Goal: Transaction & Acquisition: Purchase product/service

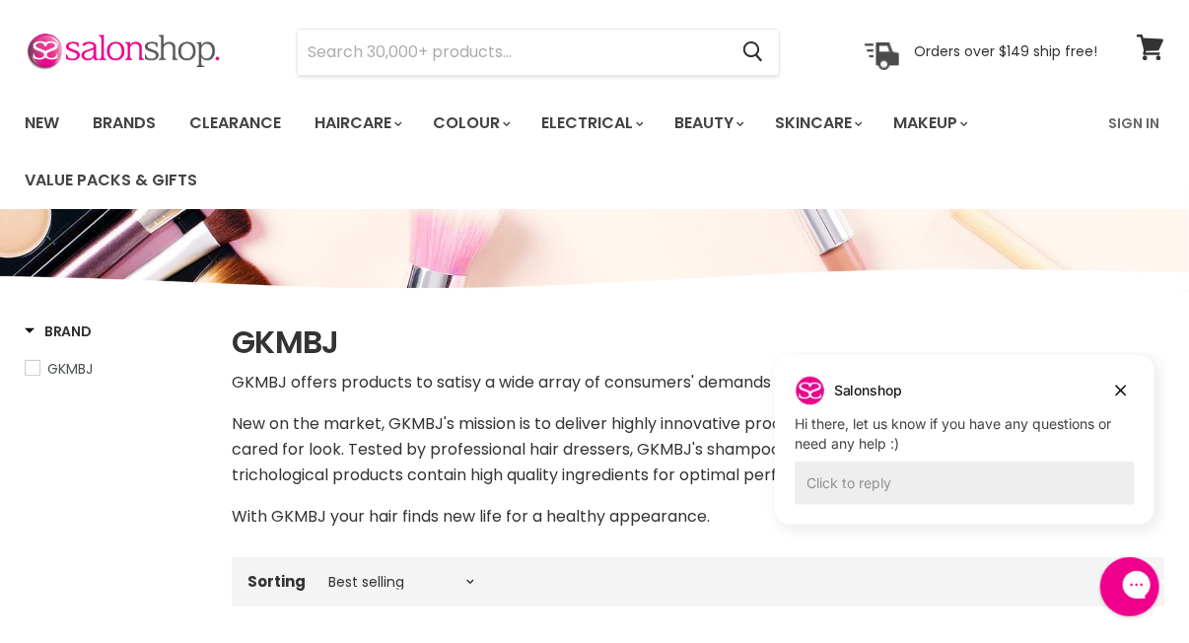
scroll to position [98, 0]
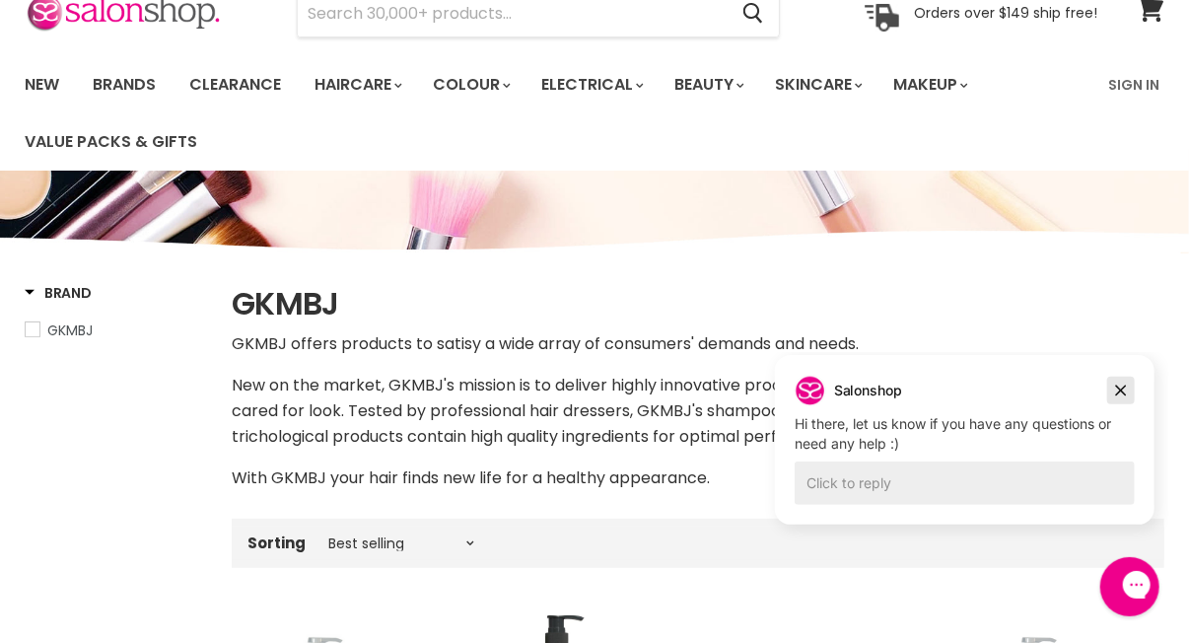
click at [1117, 387] on icon "Dismiss campaign" at bounding box center [1120, 389] width 11 height 11
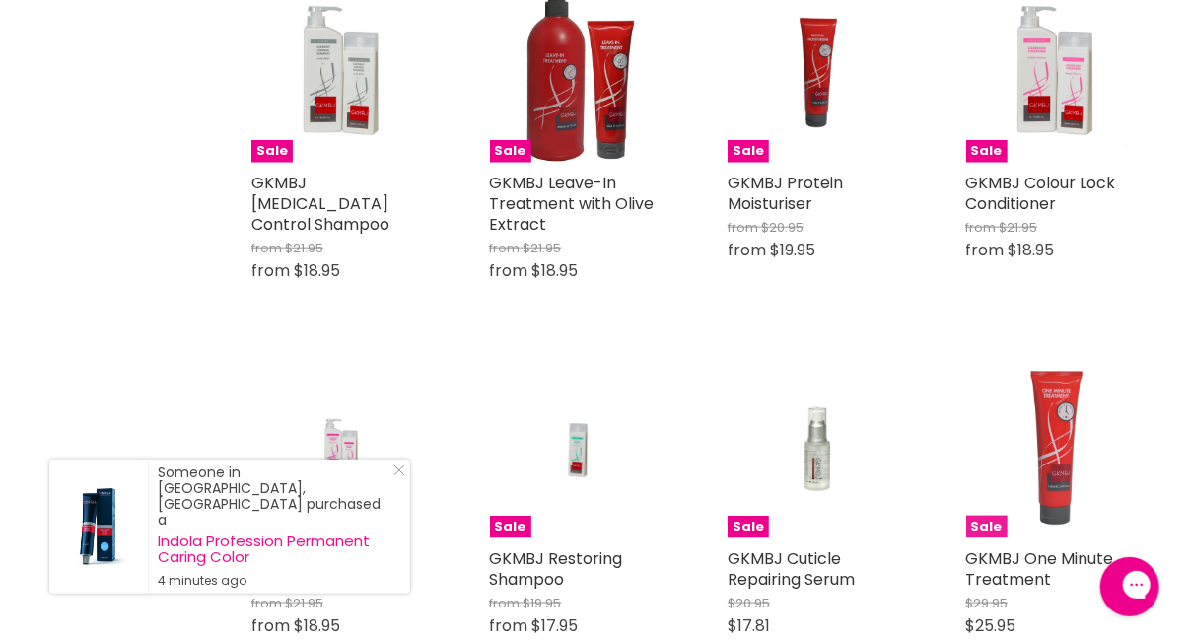
scroll to position [690, 0]
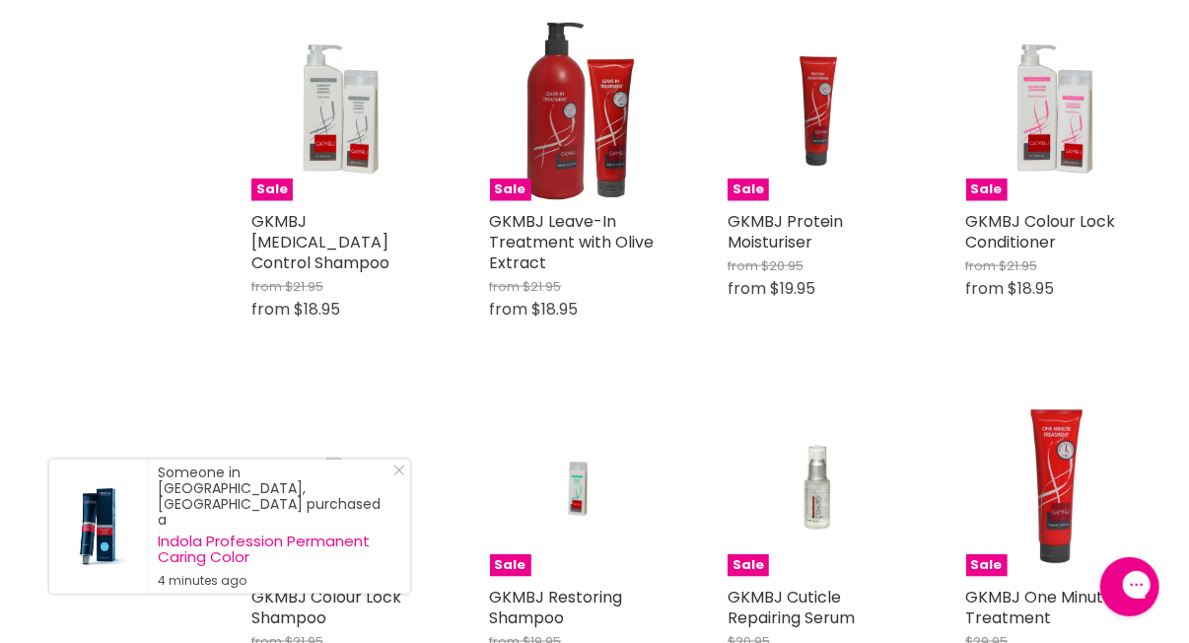
click at [395, 476] on icon "Close Icon" at bounding box center [399, 470] width 12 height 12
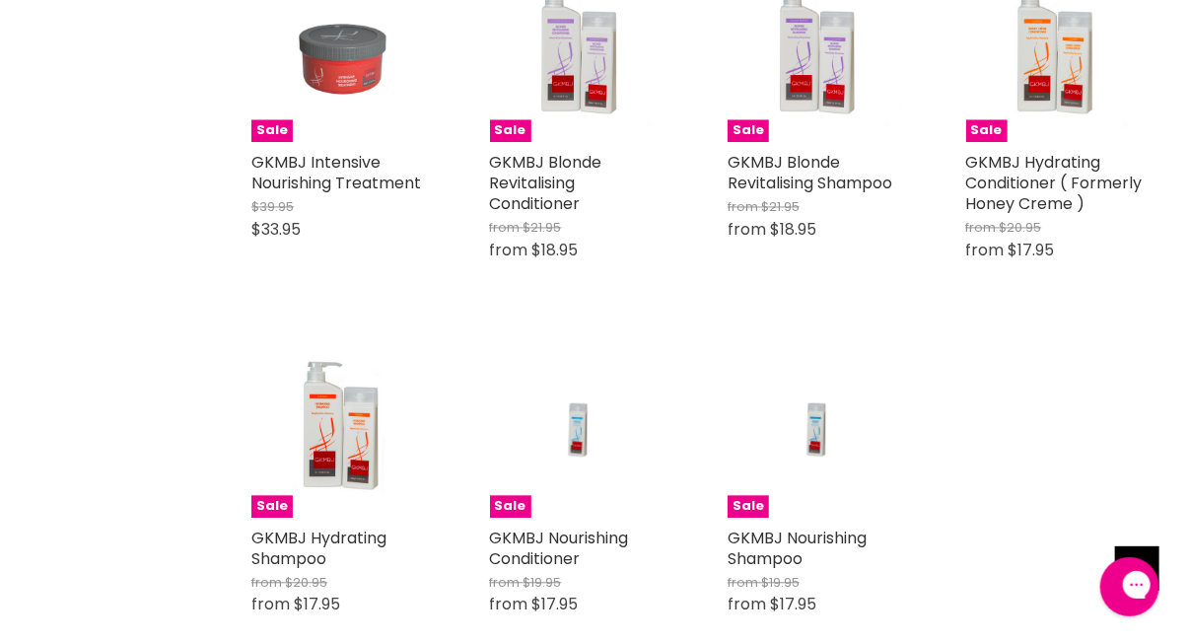
scroll to position [1577, 0]
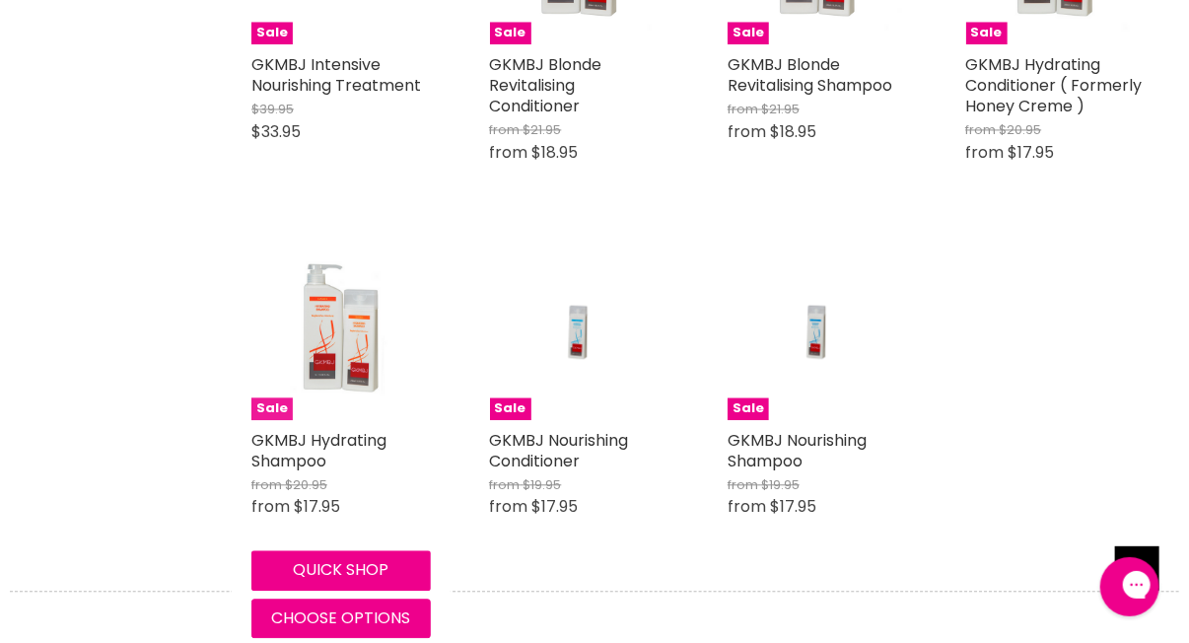
click at [334, 344] on img "Main content" at bounding box center [340, 329] width 179 height 179
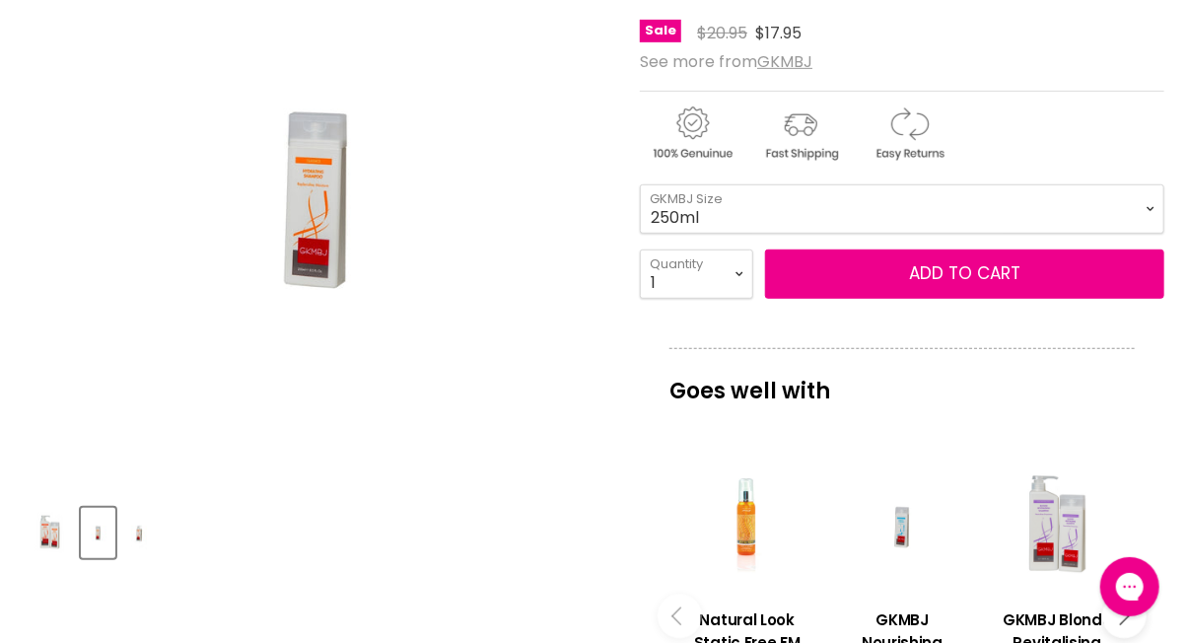
scroll to position [591, 0]
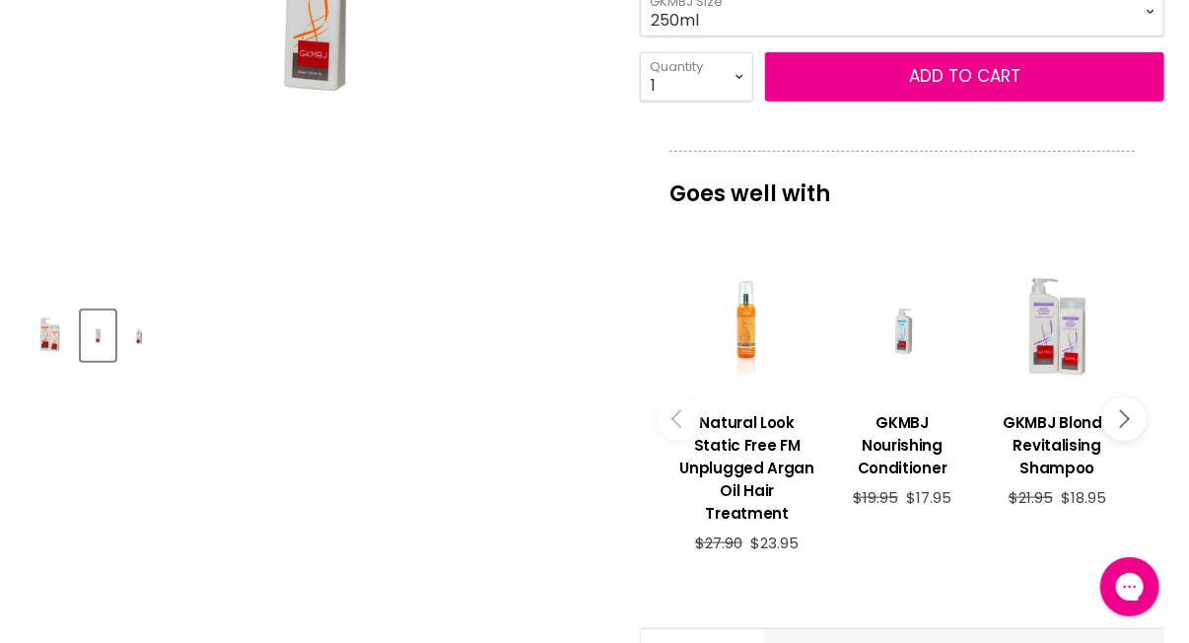
click at [903, 324] on div "Main content" at bounding box center [902, 328] width 135 height 135
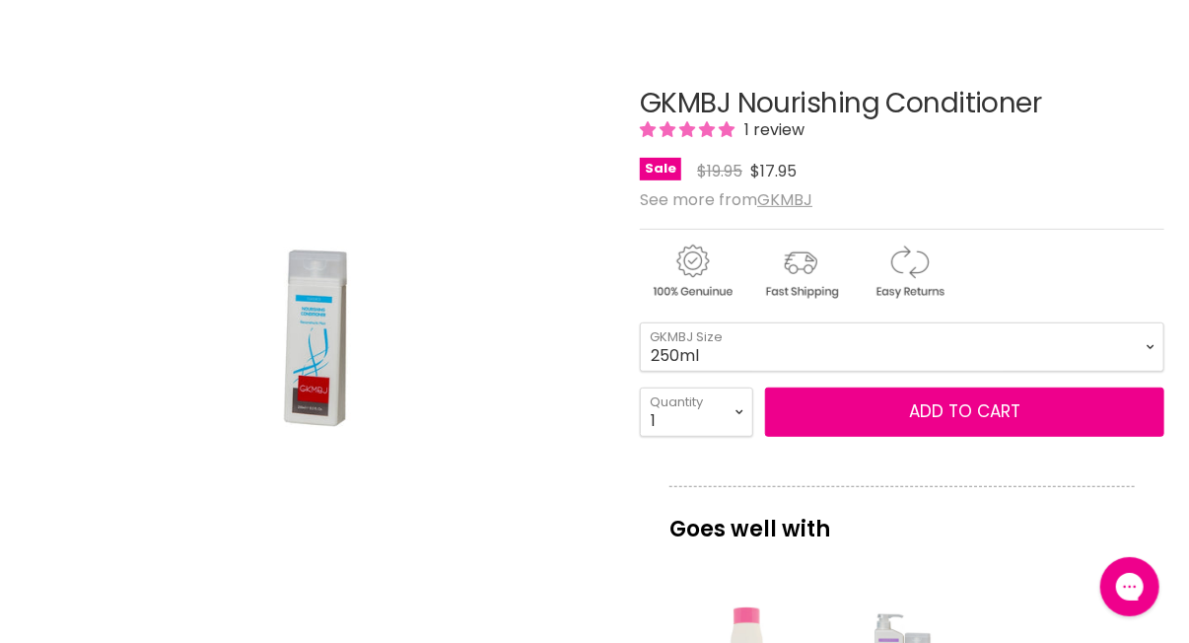
scroll to position [296, 0]
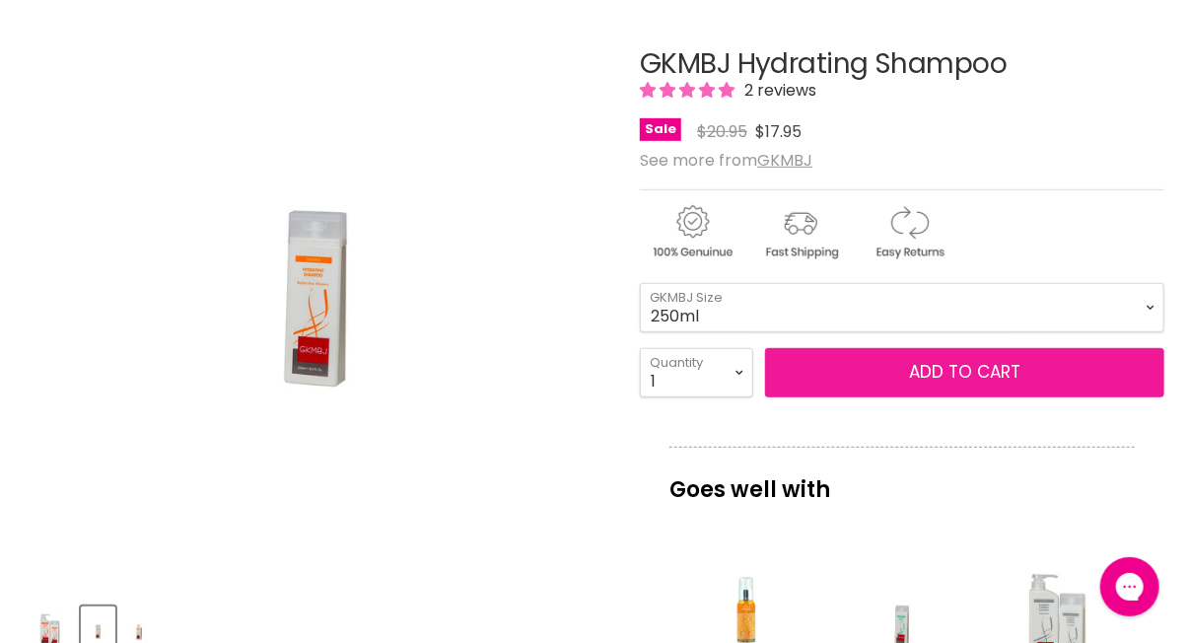
click at [894, 374] on button "Add to cart" at bounding box center [964, 372] width 399 height 49
click at [861, 368] on button "Add to cart" at bounding box center [964, 372] width 399 height 49
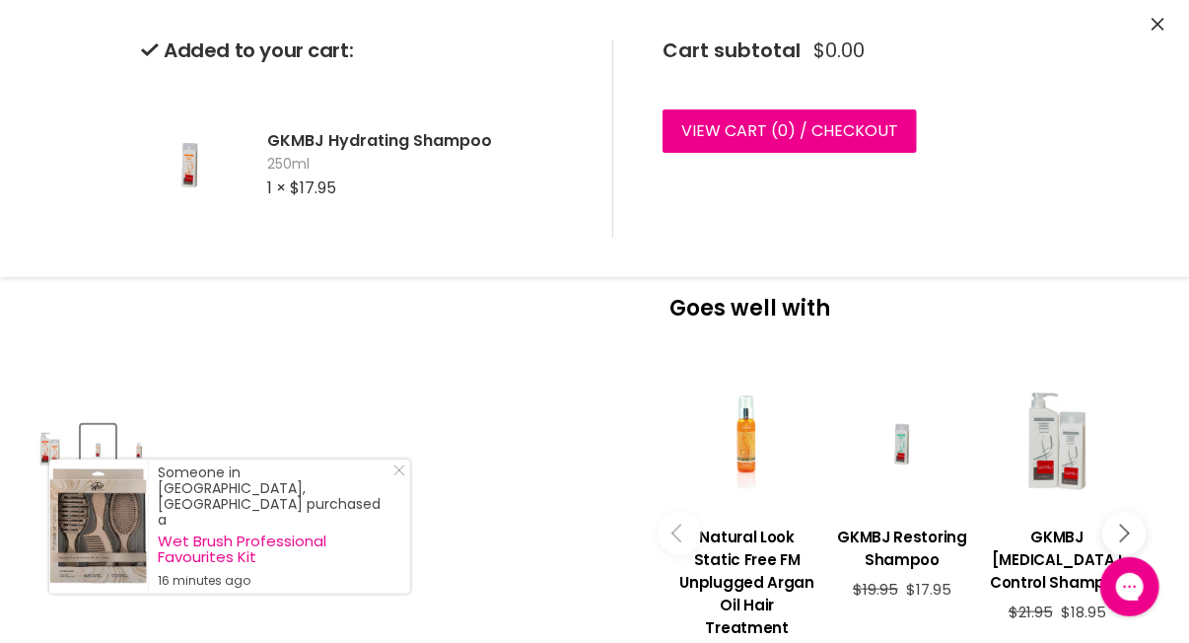
scroll to position [591, 0]
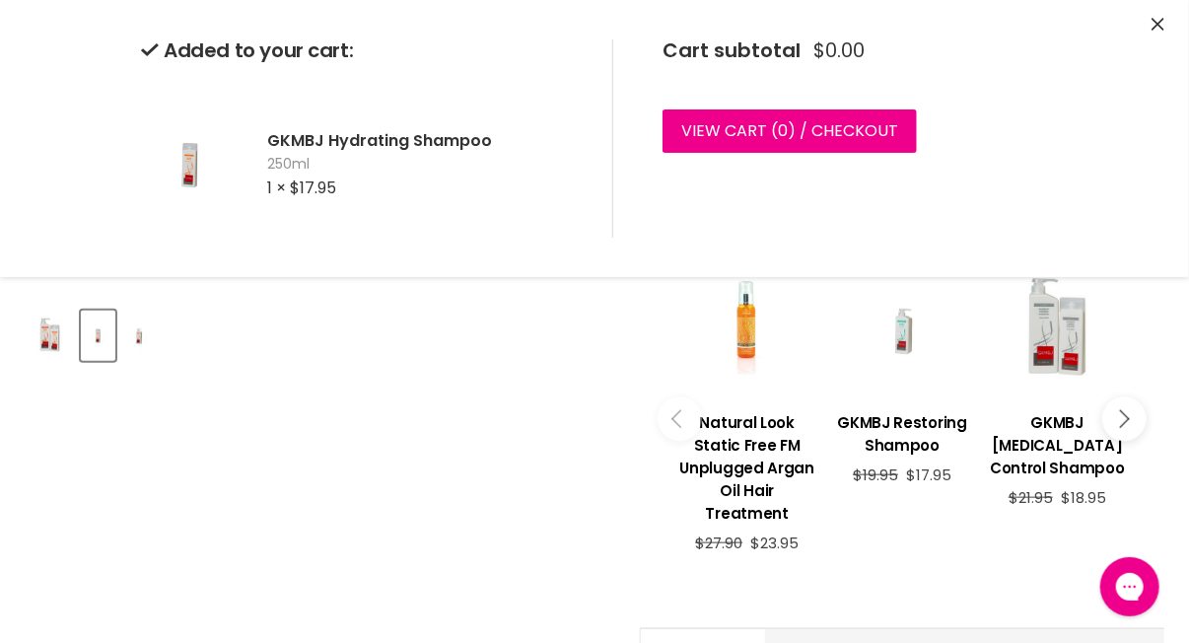
click at [898, 332] on div "Main content" at bounding box center [902, 328] width 135 height 135
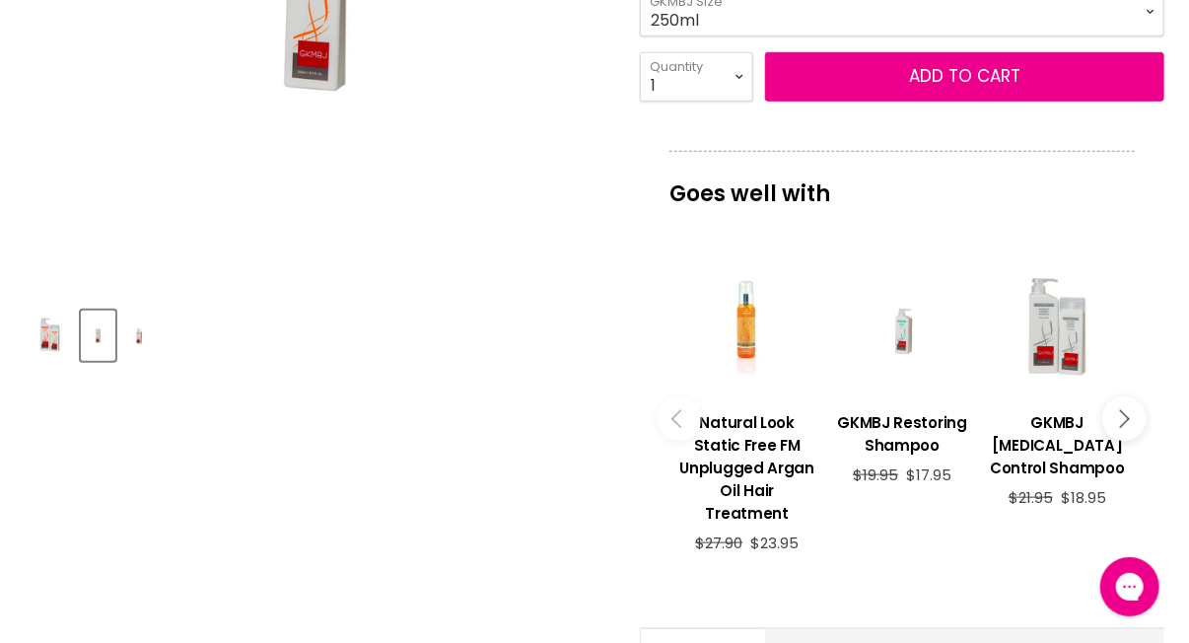
click at [898, 332] on div "Main content" at bounding box center [902, 328] width 135 height 135
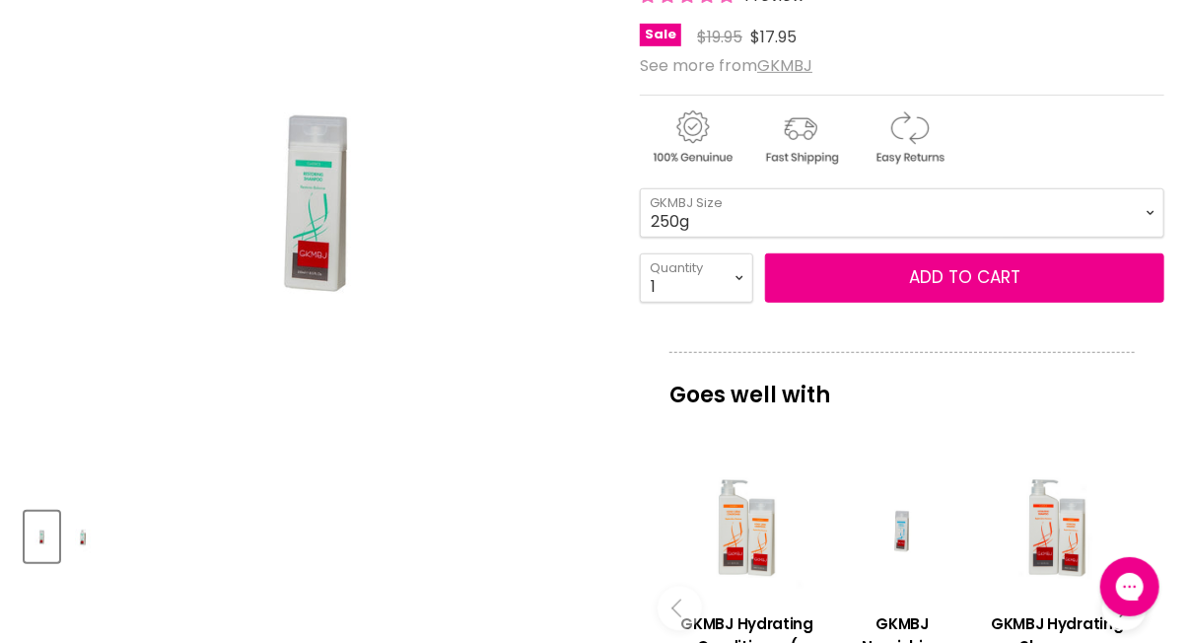
scroll to position [296, 0]
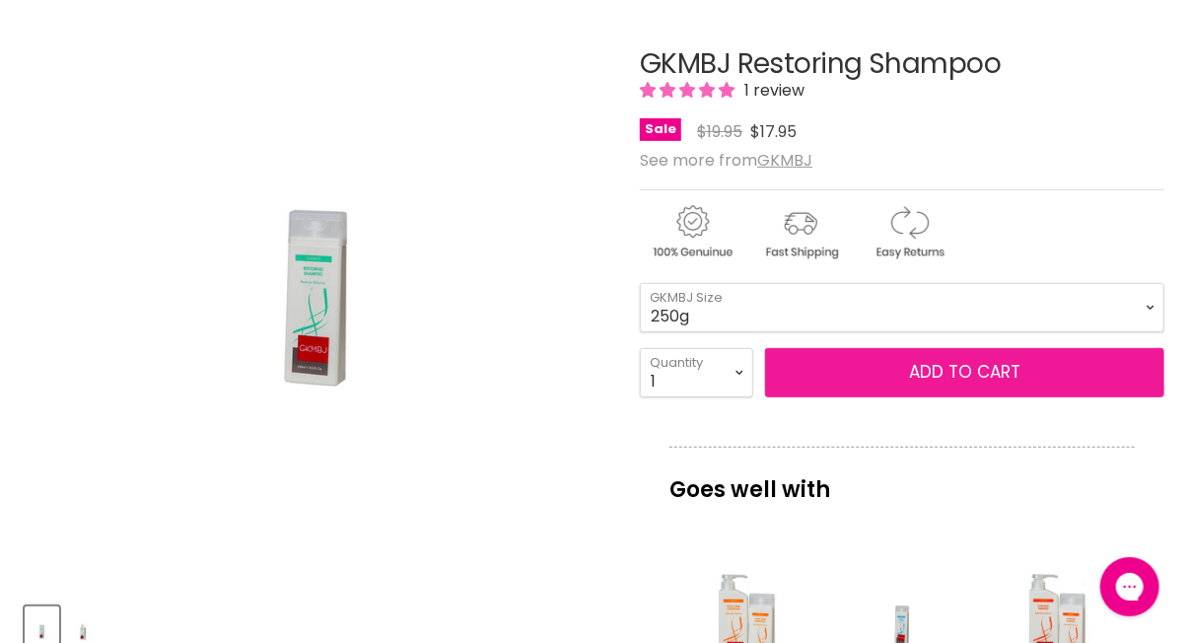
click at [880, 371] on button "Add to cart" at bounding box center [964, 372] width 399 height 49
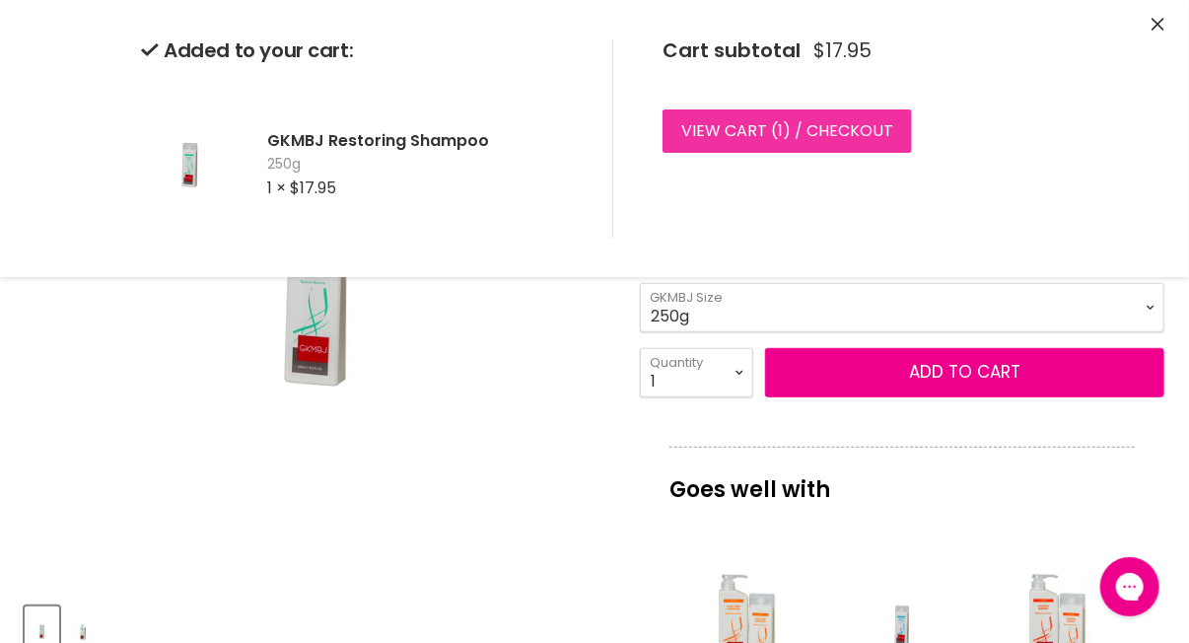
click at [703, 128] on link "View cart ( 1 ) / Checkout" at bounding box center [786, 130] width 249 height 43
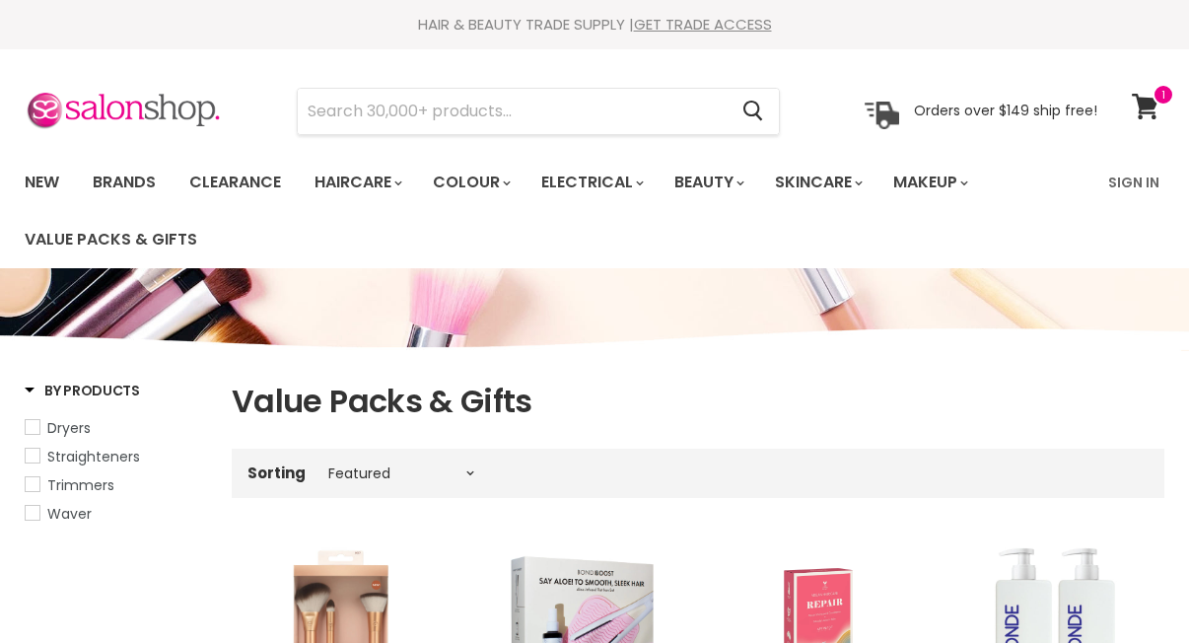
select select "manual"
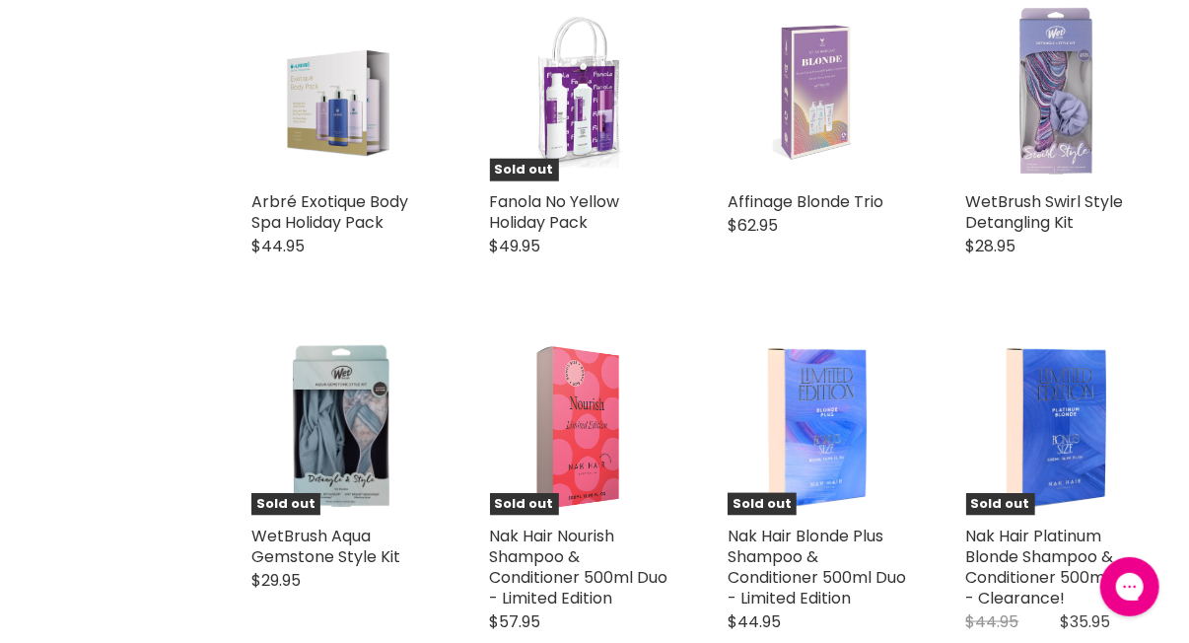
scroll to position [3646, 0]
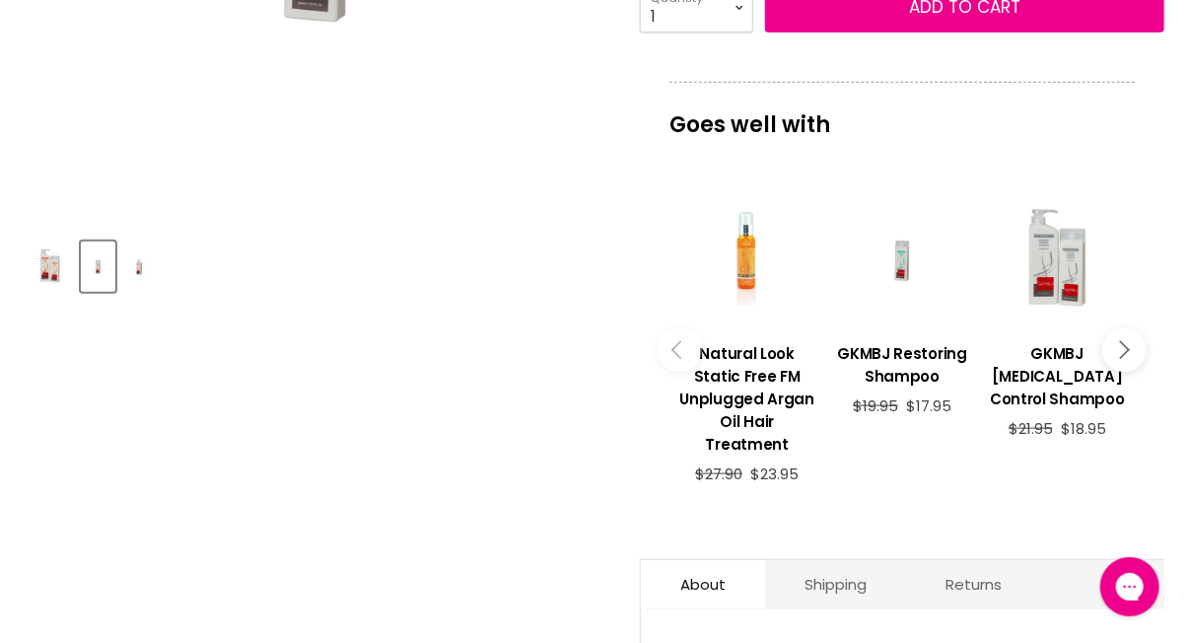
scroll to position [690, 0]
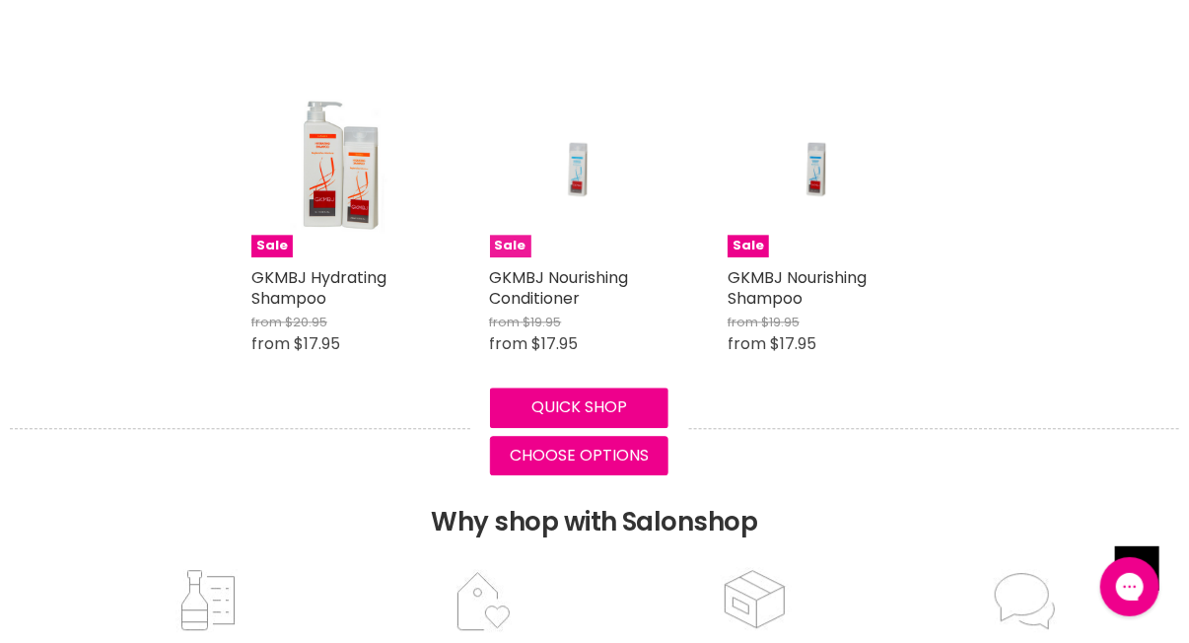
click at [574, 169] on img "Main content" at bounding box center [578, 167] width 119 height 179
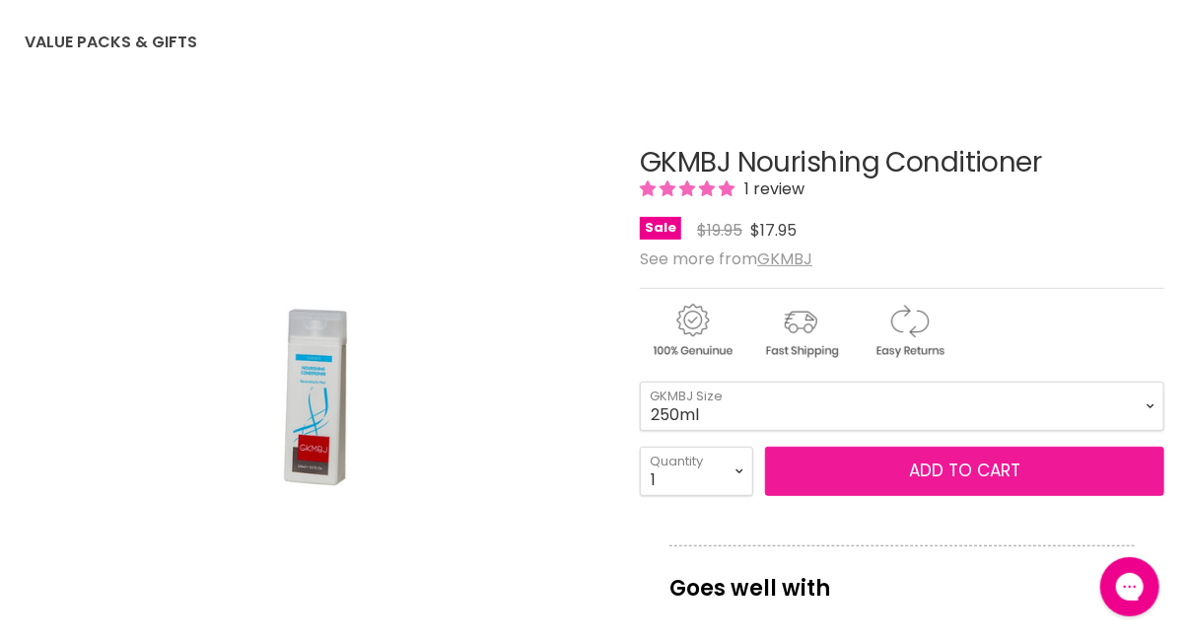
click at [867, 468] on button "Add to cart" at bounding box center [964, 470] width 399 height 49
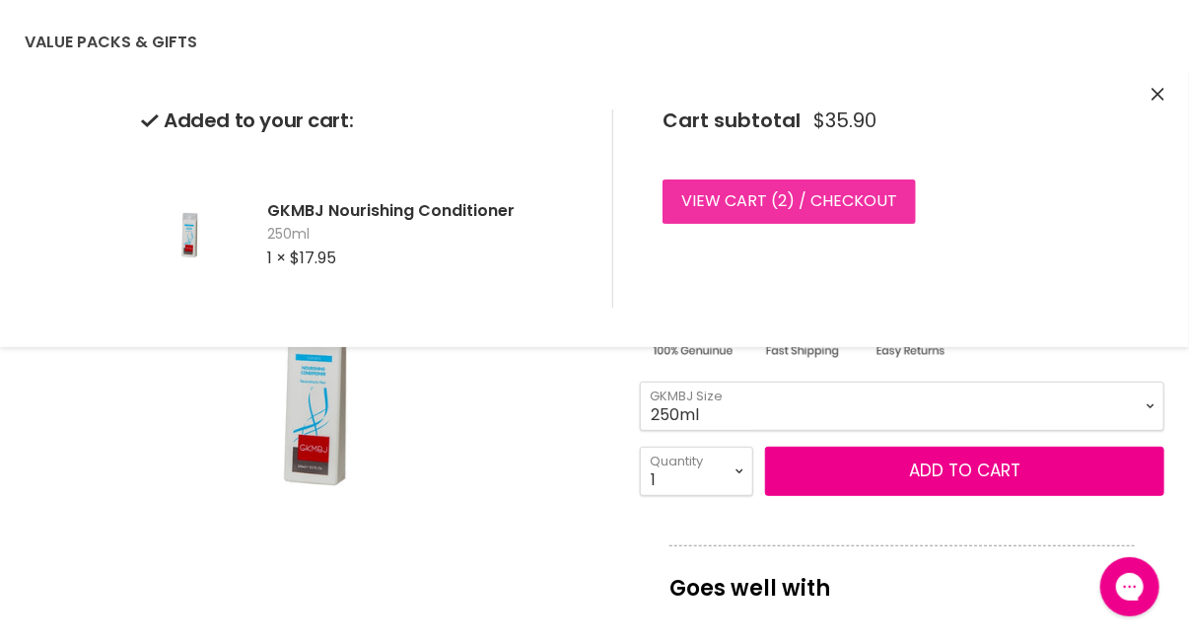
click at [758, 195] on link "View cart ( 2 ) / Checkout" at bounding box center [788, 200] width 253 height 43
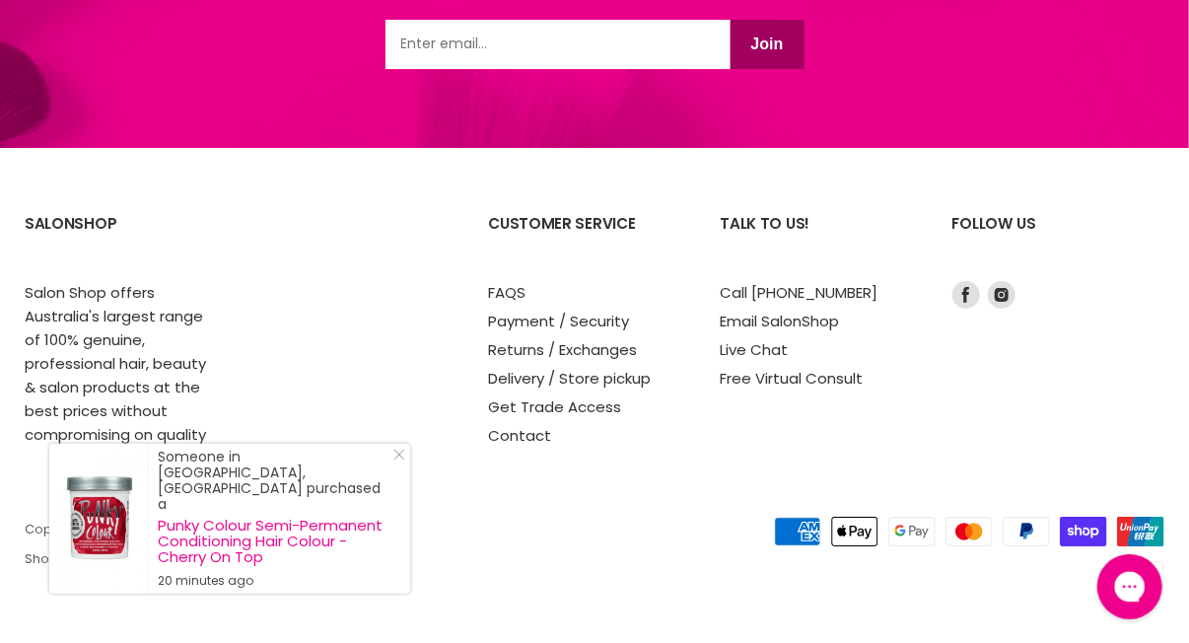
scroll to position [2759, 0]
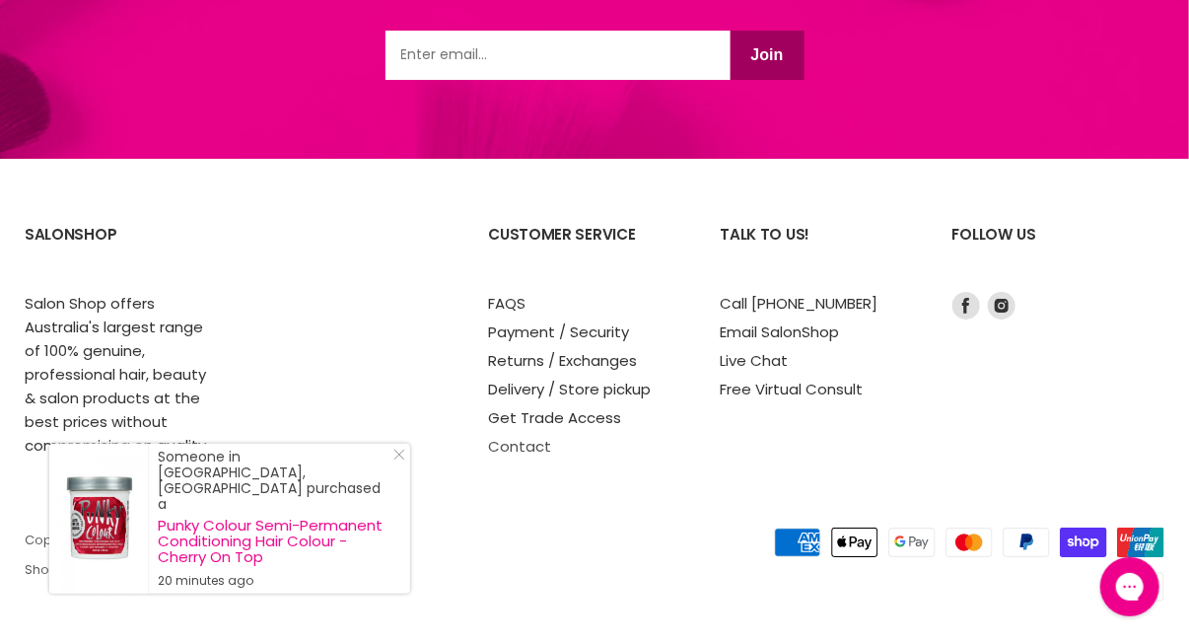
click at [526, 446] on link "Contact" at bounding box center [519, 446] width 63 height 21
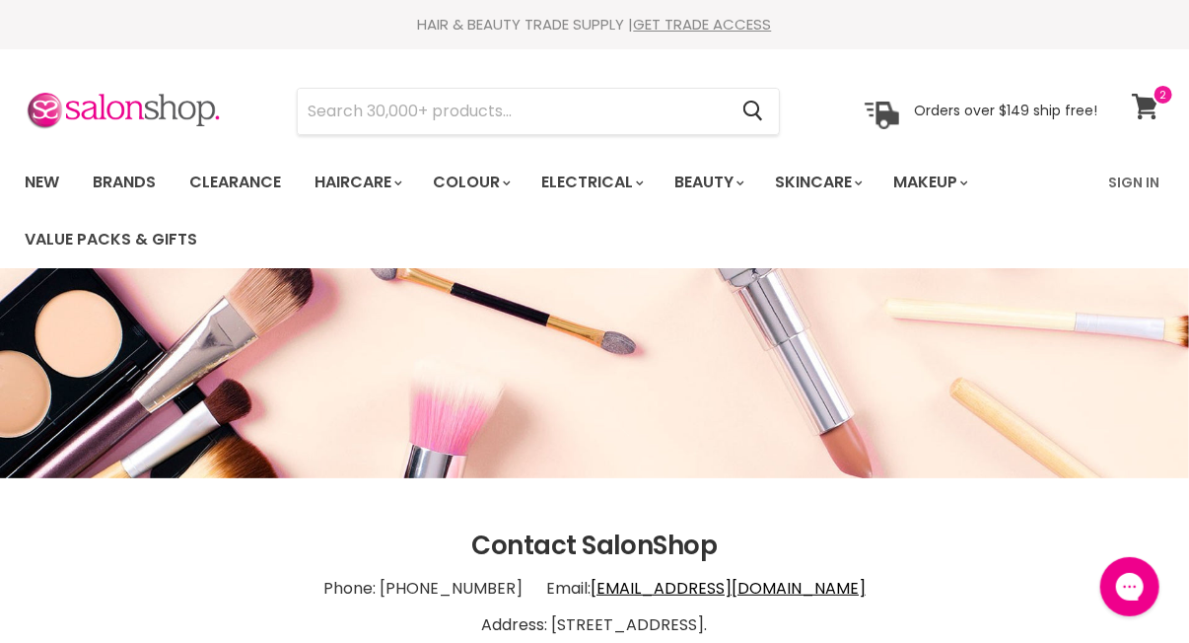
click at [1145, 106] on icon at bounding box center [1145, 107] width 27 height 26
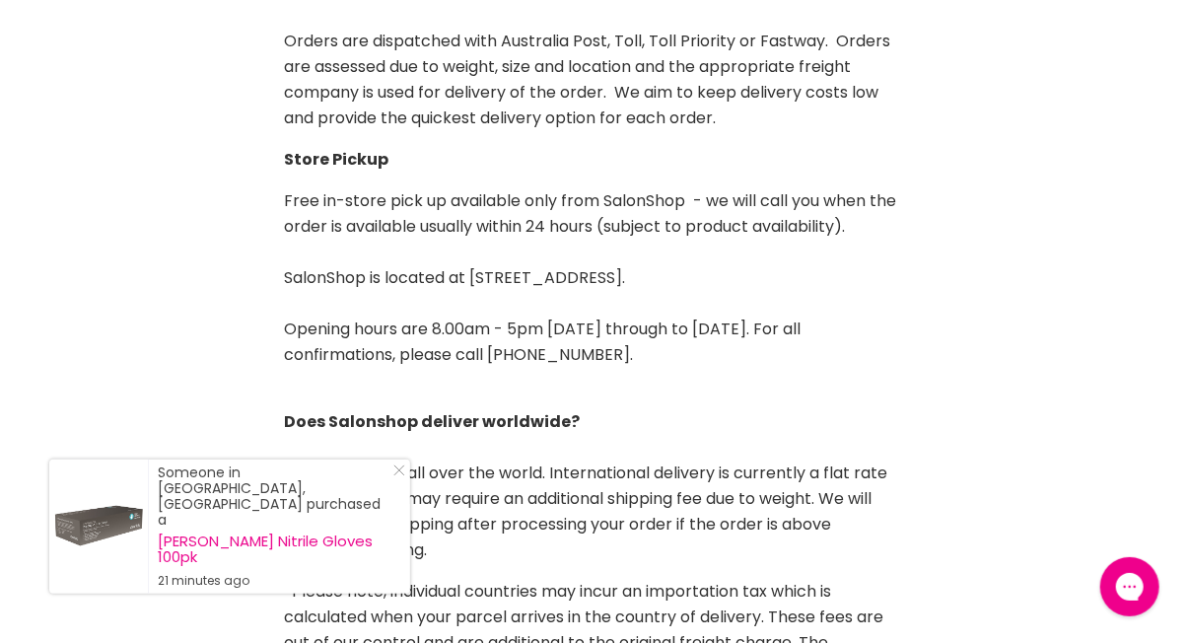
scroll to position [886, 0]
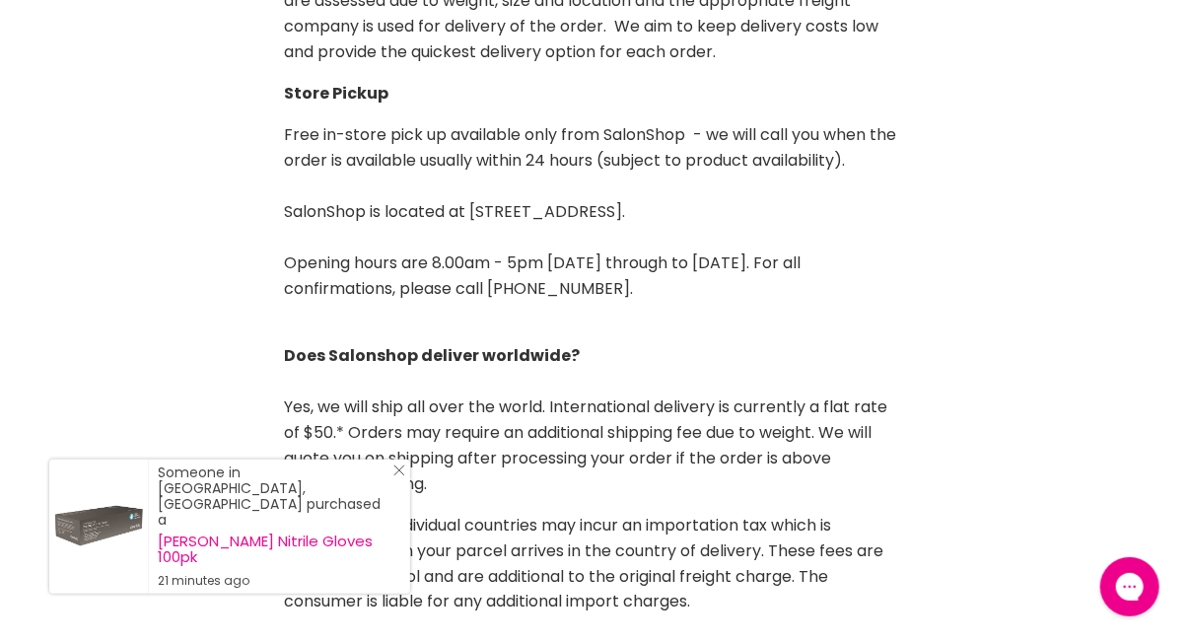
click at [393, 476] on icon "Close Icon" at bounding box center [399, 470] width 12 height 12
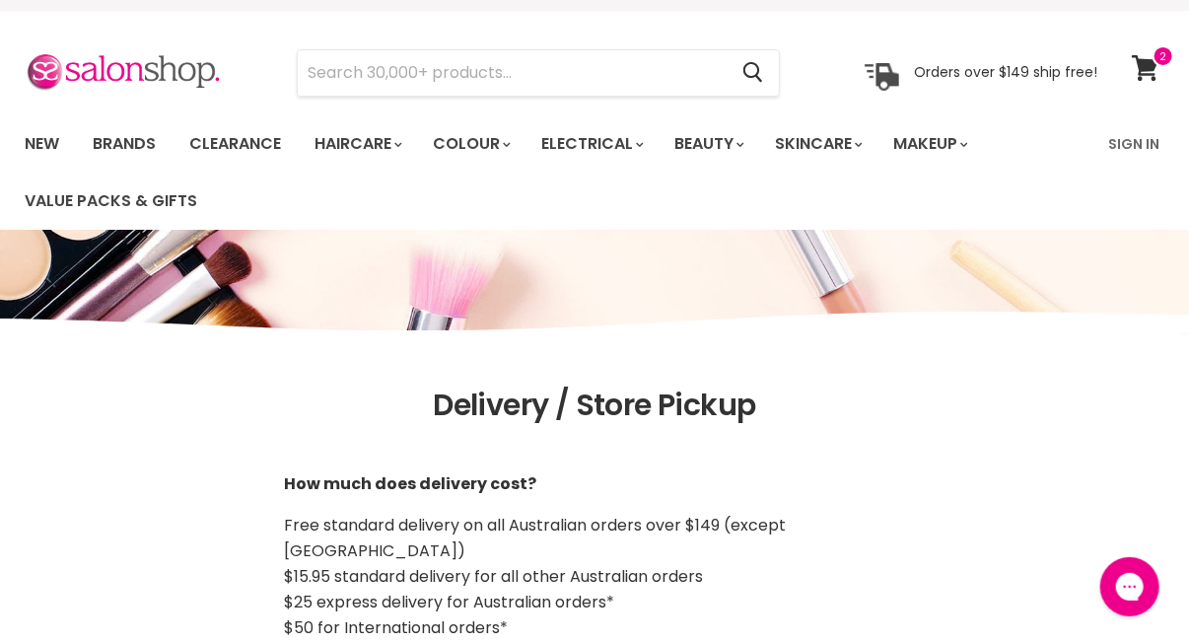
scroll to position [0, 0]
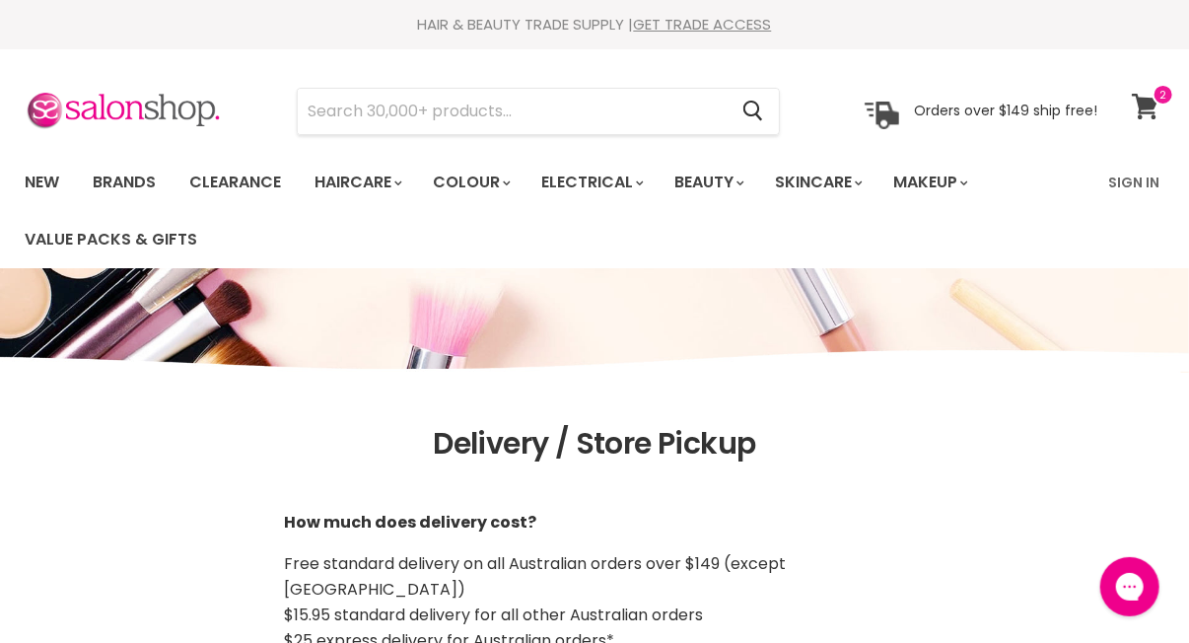
click at [1144, 97] on icon at bounding box center [1145, 107] width 27 height 26
